Goal: Information Seeking & Learning: Learn about a topic

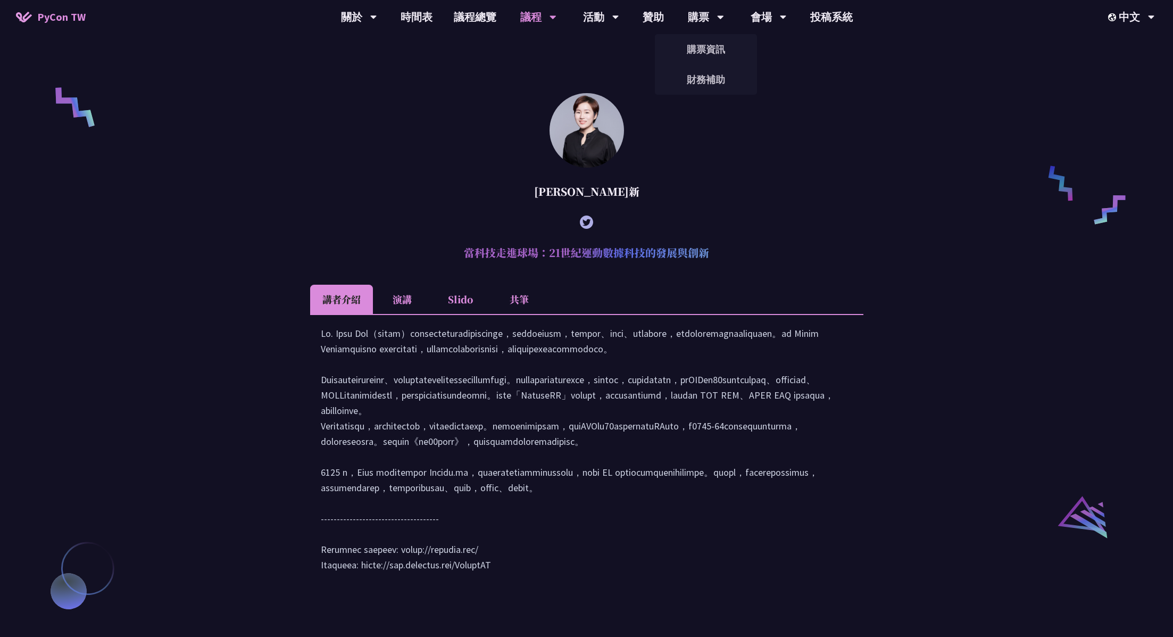
scroll to position [883, 0]
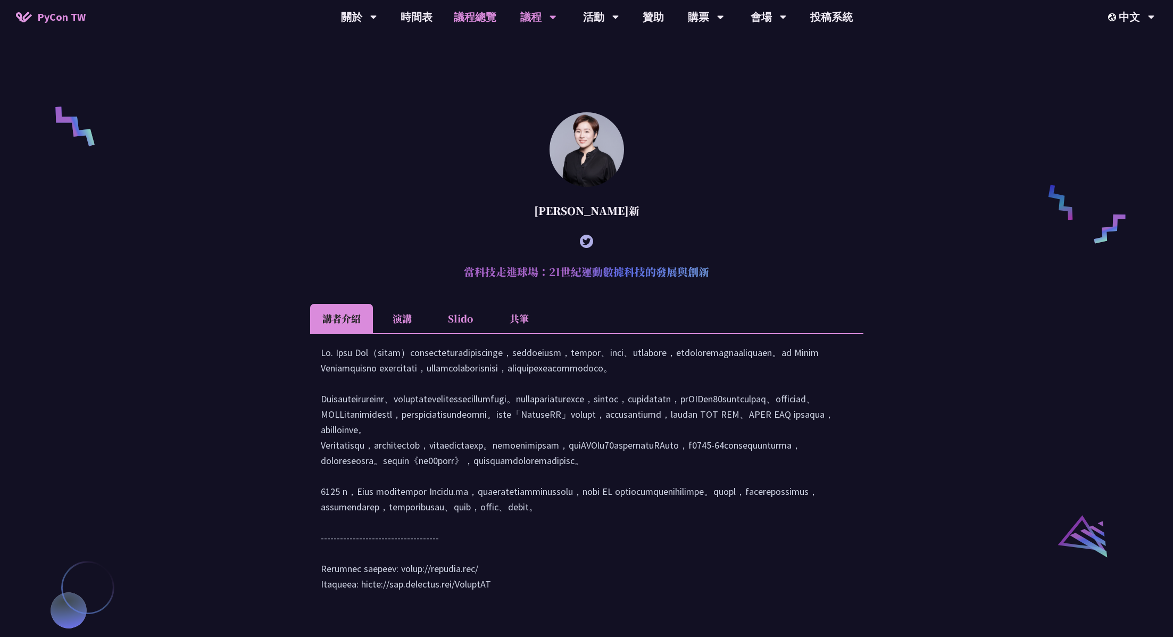
click at [476, 28] on link "議程總覽" at bounding box center [475, 17] width 64 height 34
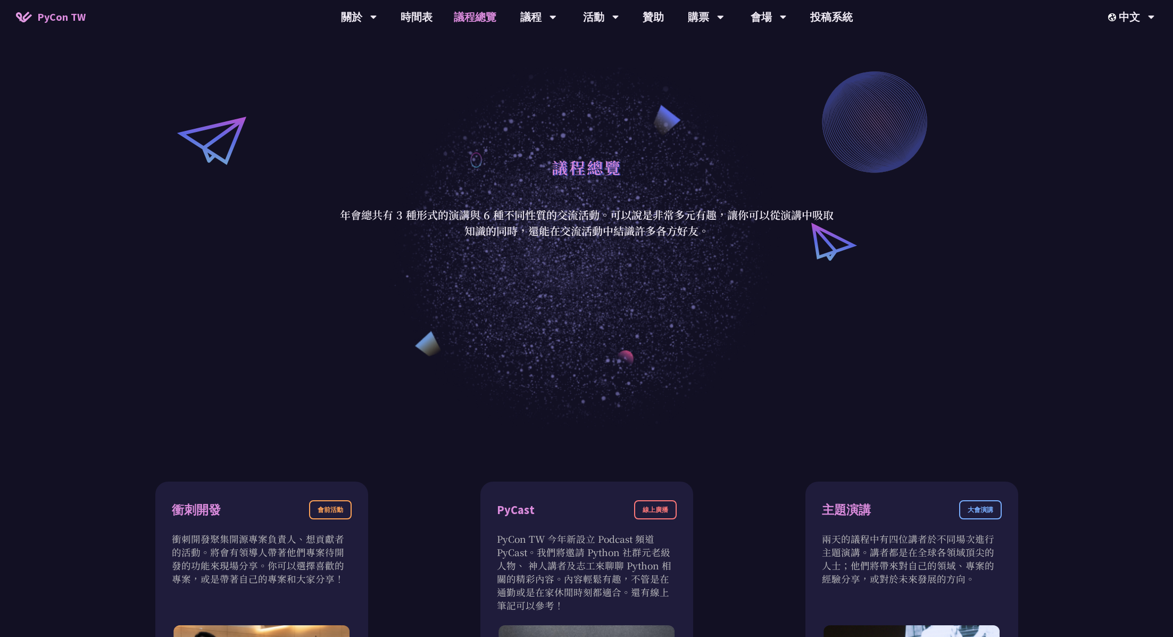
scroll to position [113, 0]
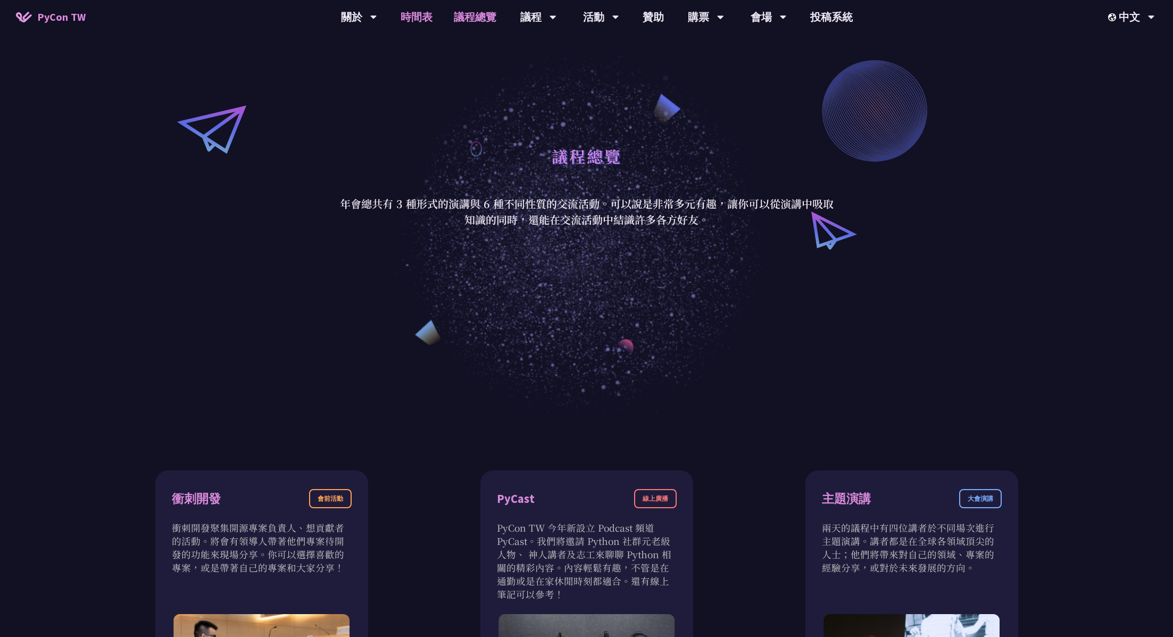
click at [403, 6] on link "時間表" at bounding box center [416, 17] width 53 height 34
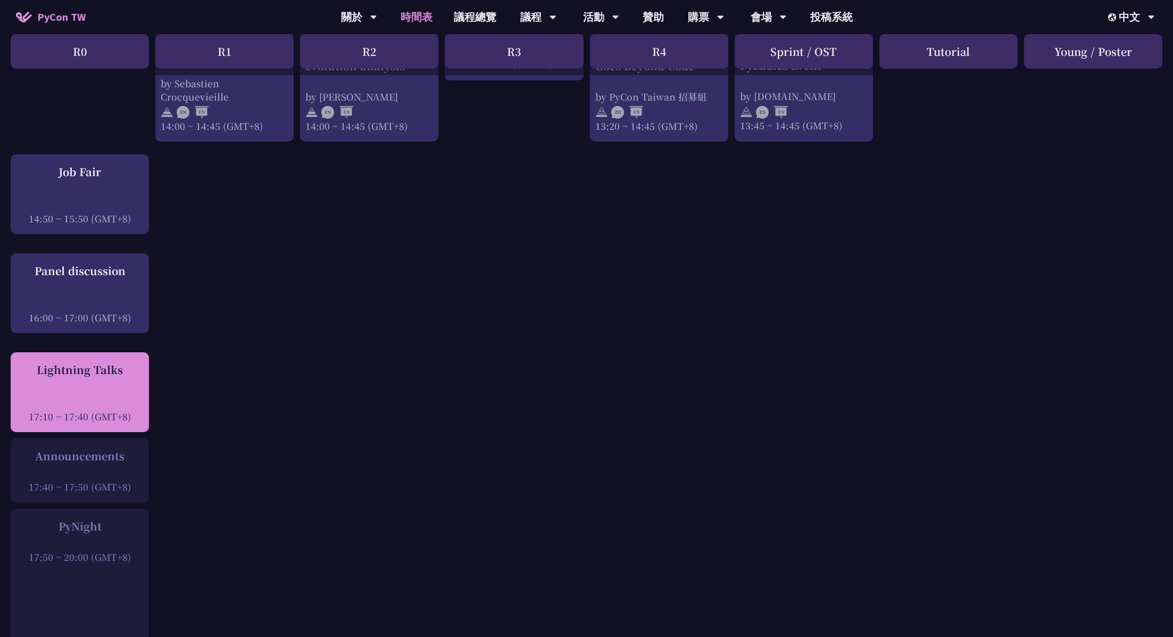
scroll to position [1271, 0]
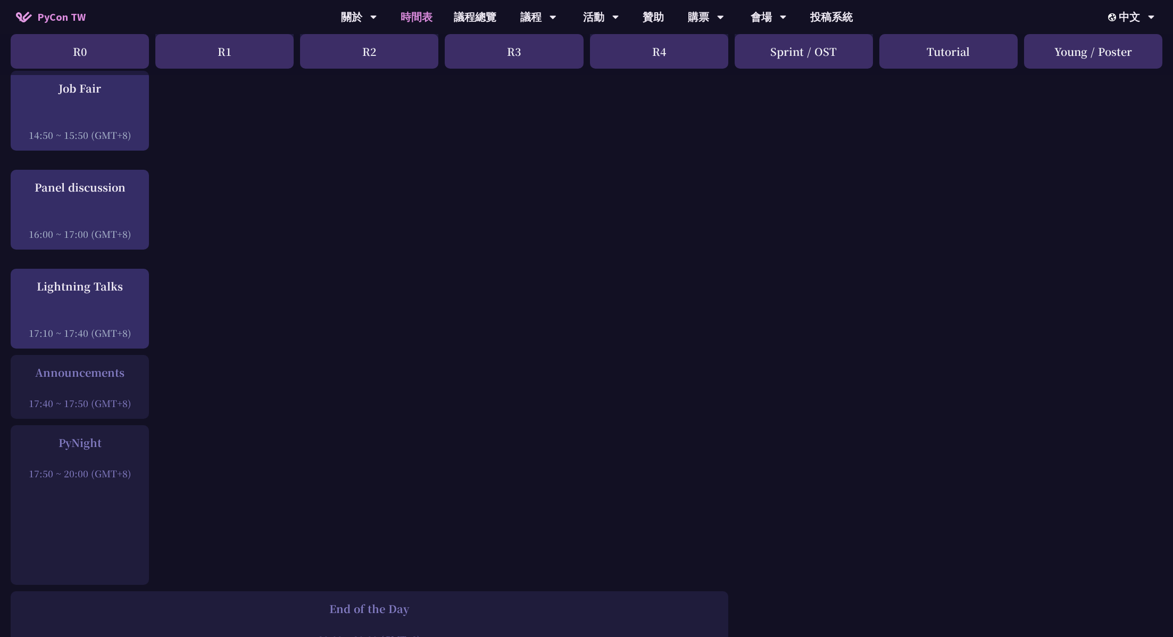
click at [108, 396] on div "17:40 ~ 17:50 (GMT+8)" at bounding box center [80, 402] width 128 height 13
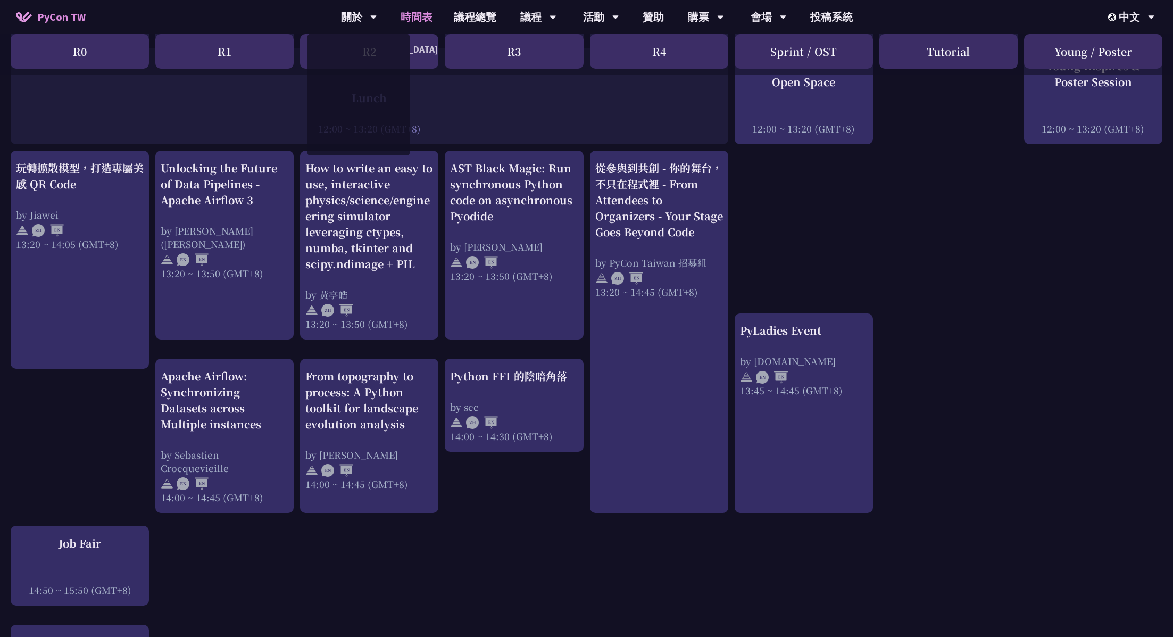
scroll to position [0, 0]
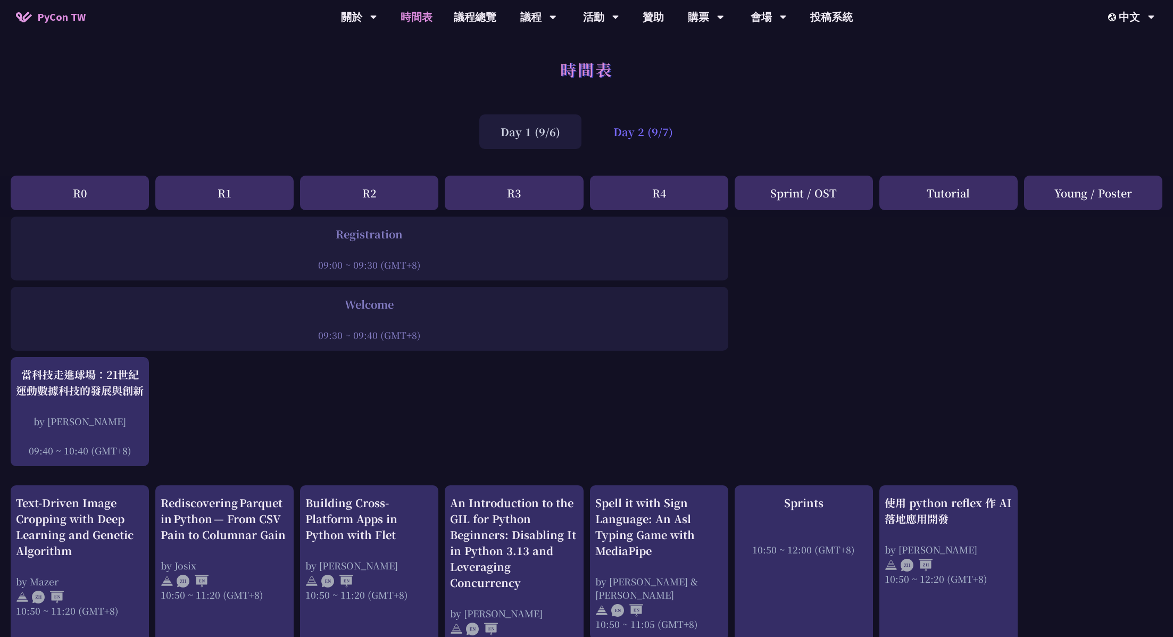
click at [665, 128] on div "Day 2 (9/7)" at bounding box center [643, 131] width 102 height 35
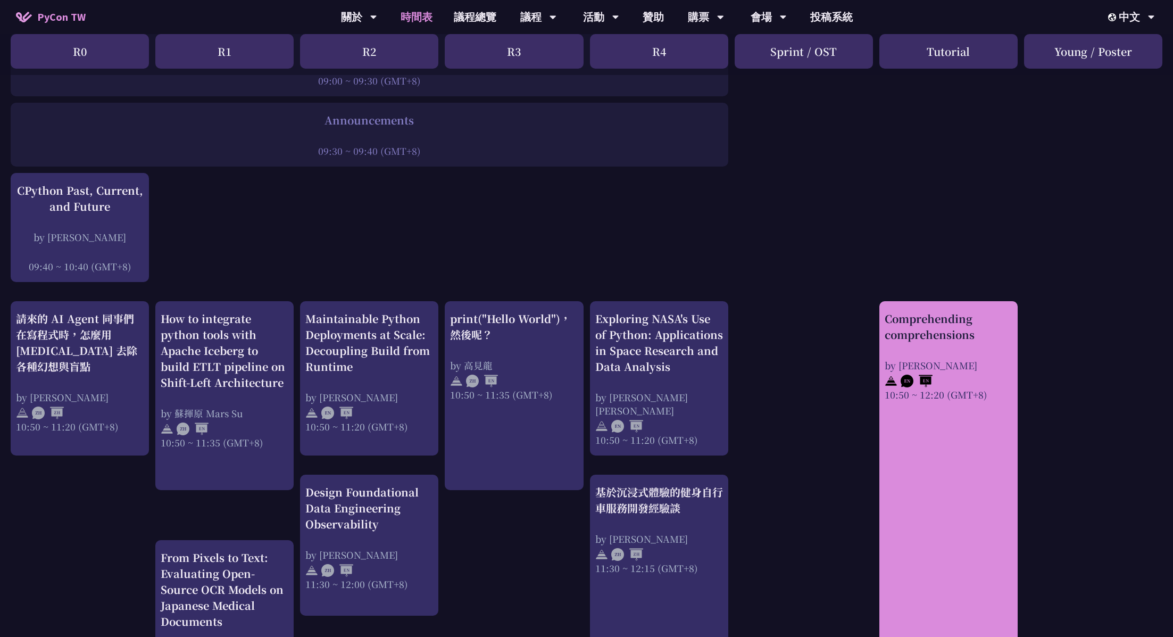
scroll to position [206, 0]
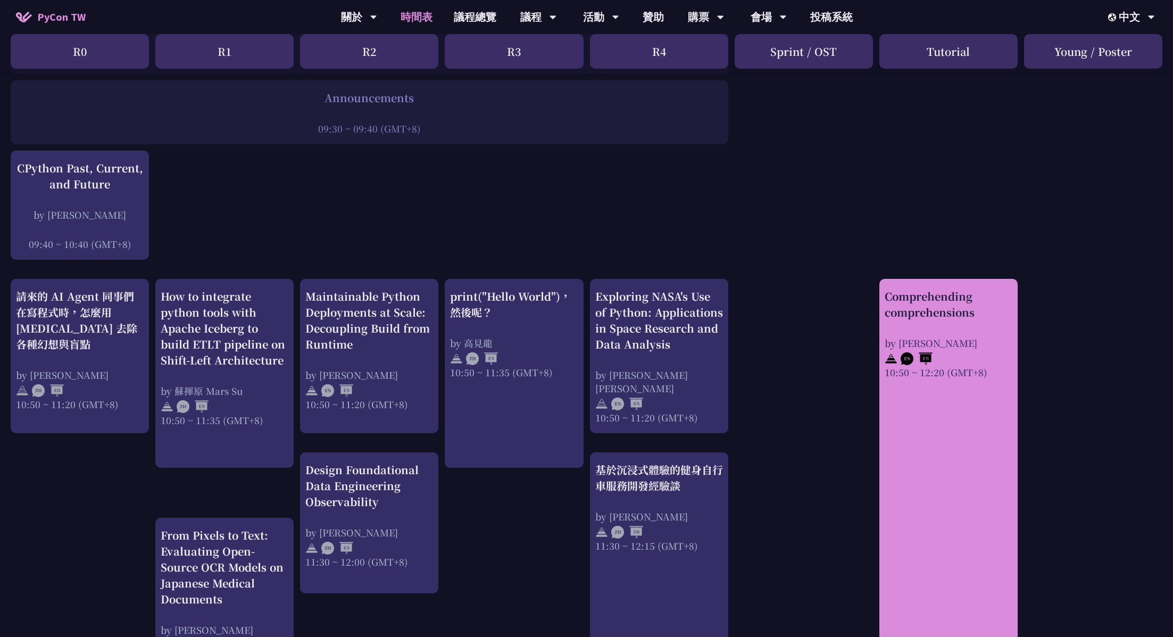
click at [942, 420] on link "Comprehending comprehensions by [PERSON_NAME] 10:50 ~ 12:20 (GMT+8)" at bounding box center [949, 480] width 128 height 384
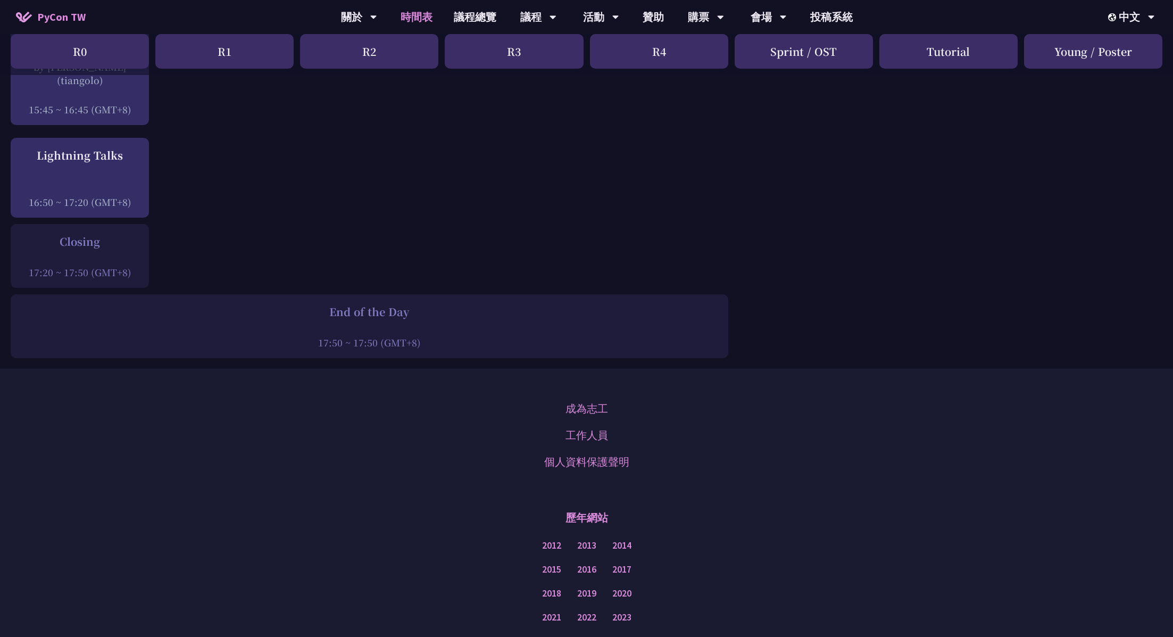
scroll to position [1518, 0]
